Goal: Information Seeking & Learning: Compare options

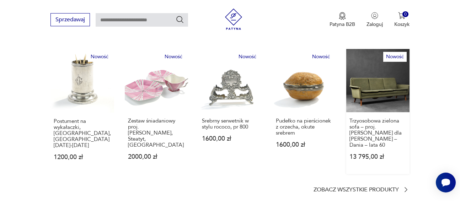
click at [358, 85] on link "Nowość Trzyosobowa zielona sofa – proj. [PERSON_NAME] dla [PERSON_NAME] – Dania…" at bounding box center [378, 111] width 63 height 125
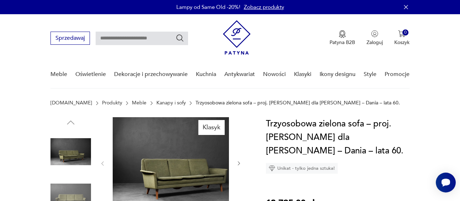
click at [188, 170] on img at bounding box center [181, 162] width 137 height 91
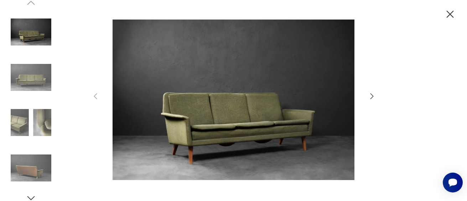
click at [369, 94] on icon "button" at bounding box center [371, 96] width 9 height 9
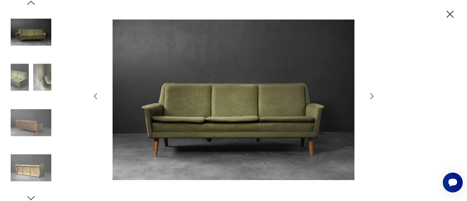
click at [369, 94] on icon "button" at bounding box center [371, 96] width 9 height 9
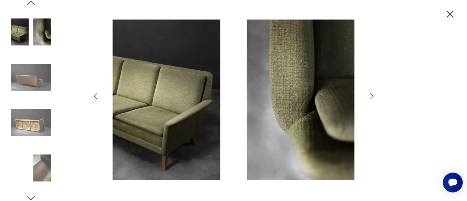
click at [369, 94] on icon "button" at bounding box center [371, 96] width 9 height 9
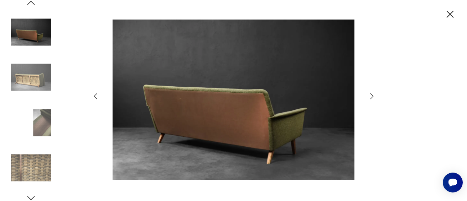
click at [369, 94] on icon "button" at bounding box center [371, 96] width 9 height 9
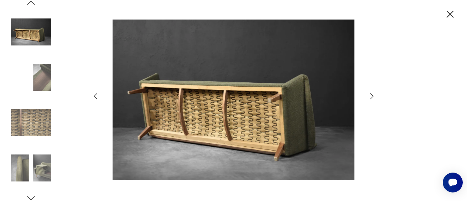
click at [369, 94] on icon "button" at bounding box center [371, 96] width 9 height 9
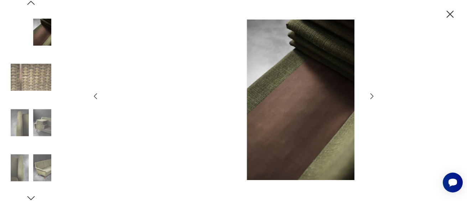
click at [369, 94] on icon "button" at bounding box center [371, 96] width 9 height 9
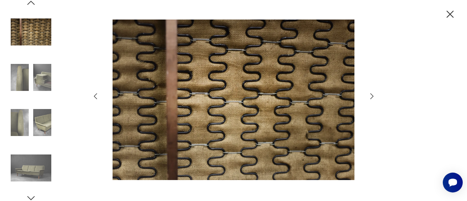
click at [369, 94] on icon "button" at bounding box center [371, 96] width 9 height 9
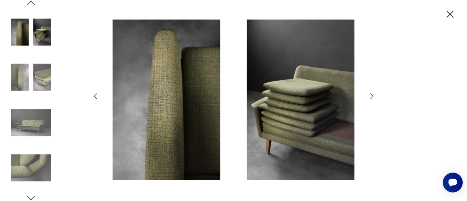
click at [369, 94] on icon "button" at bounding box center [371, 96] width 9 height 9
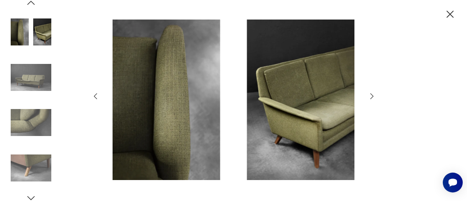
click at [369, 94] on icon "button" at bounding box center [371, 96] width 9 height 9
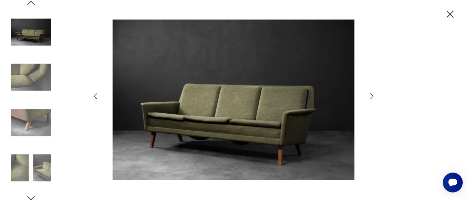
click at [450, 14] on icon "button" at bounding box center [449, 14] width 7 height 7
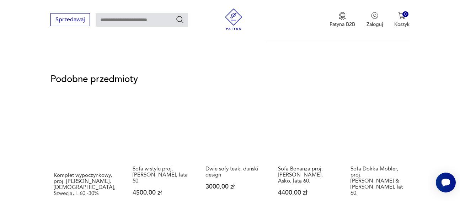
scroll to position [581, 0]
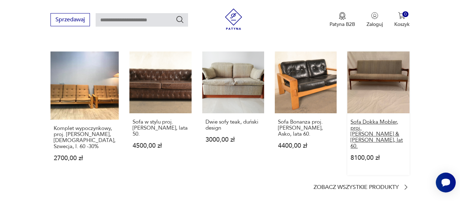
click at [372, 127] on p "Sofa Dokka Mobler, proj. [PERSON_NAME] & [PERSON_NAME], lat 60." at bounding box center [379, 134] width 56 height 30
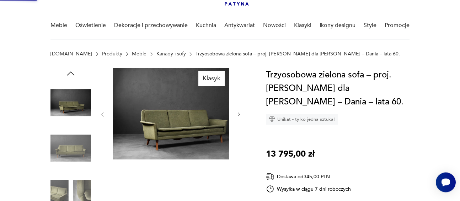
scroll to position [26, 0]
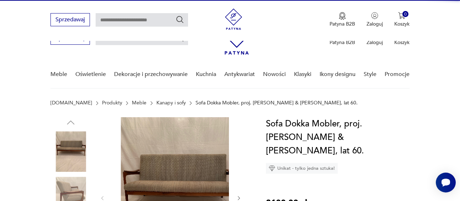
scroll to position [73, 0]
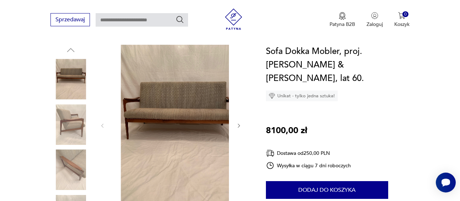
click at [240, 125] on icon "button" at bounding box center [239, 126] width 2 height 4
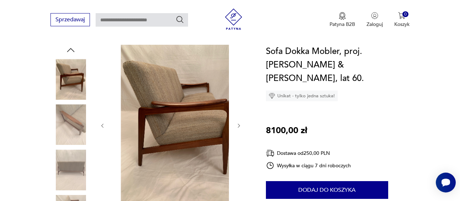
click at [242, 125] on icon "button" at bounding box center [239, 126] width 6 height 6
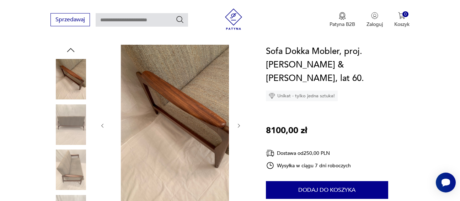
click at [242, 125] on icon "button" at bounding box center [239, 126] width 6 height 6
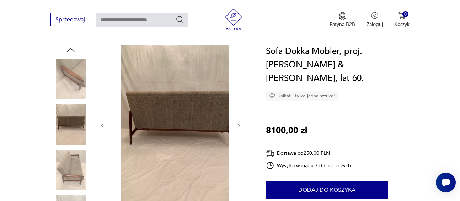
click at [242, 125] on icon "button" at bounding box center [239, 126] width 6 height 6
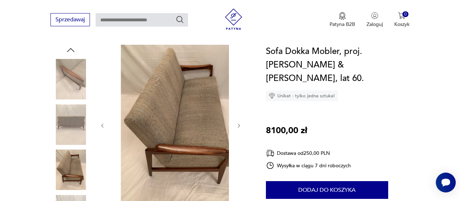
click at [242, 125] on icon "button" at bounding box center [239, 126] width 6 height 6
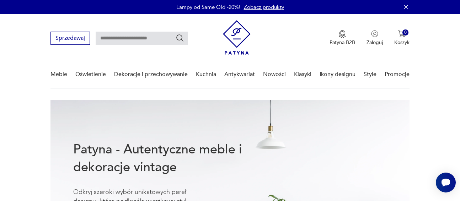
scroll to position [394, 0]
